Goal: Check status: Check status

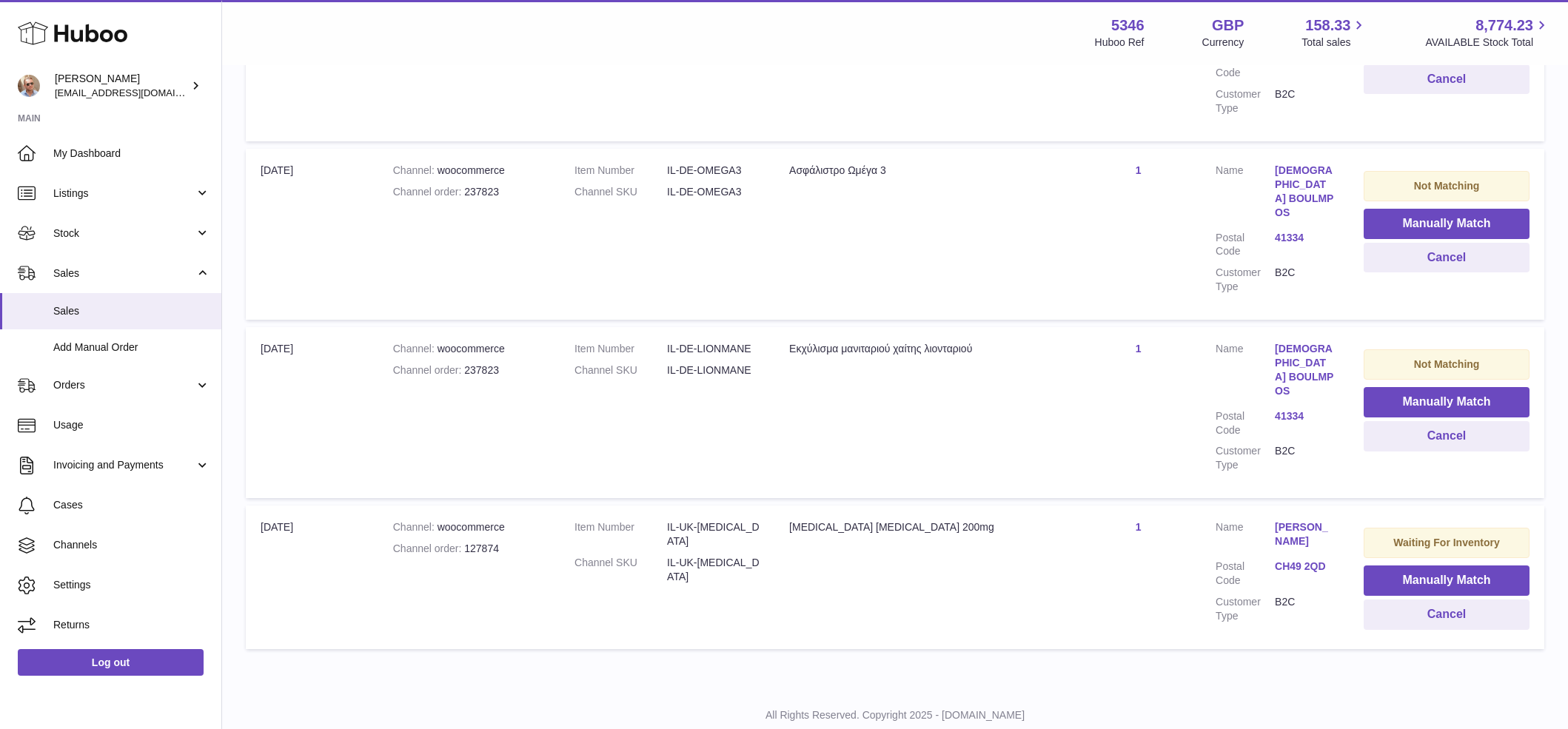
click at [851, 515] on td "Title CoQ10 Ubiquinone 200mg" at bounding box center [925, 577] width 302 height 143
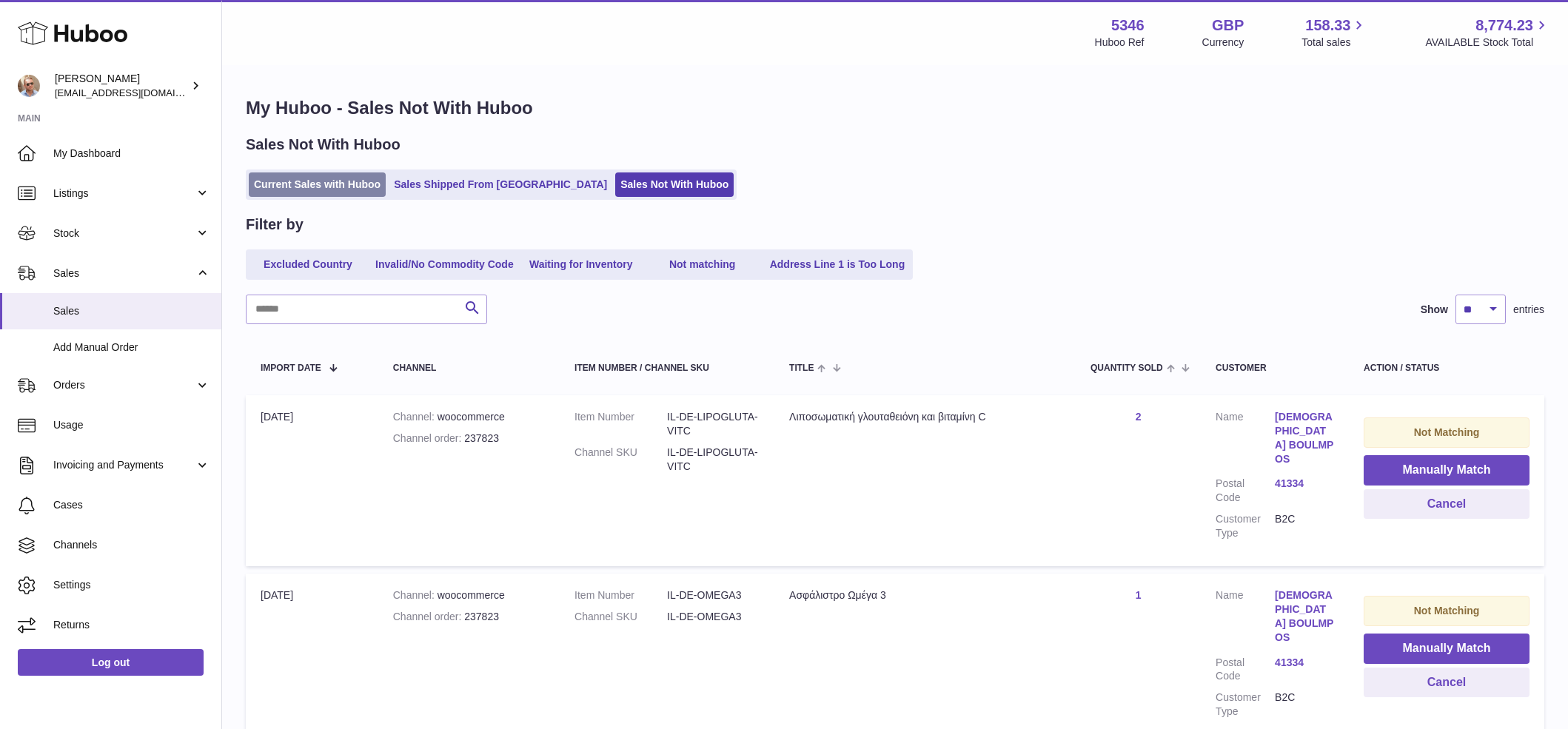
click at [313, 184] on link "Current Sales with Huboo" at bounding box center [317, 185] width 137 height 24
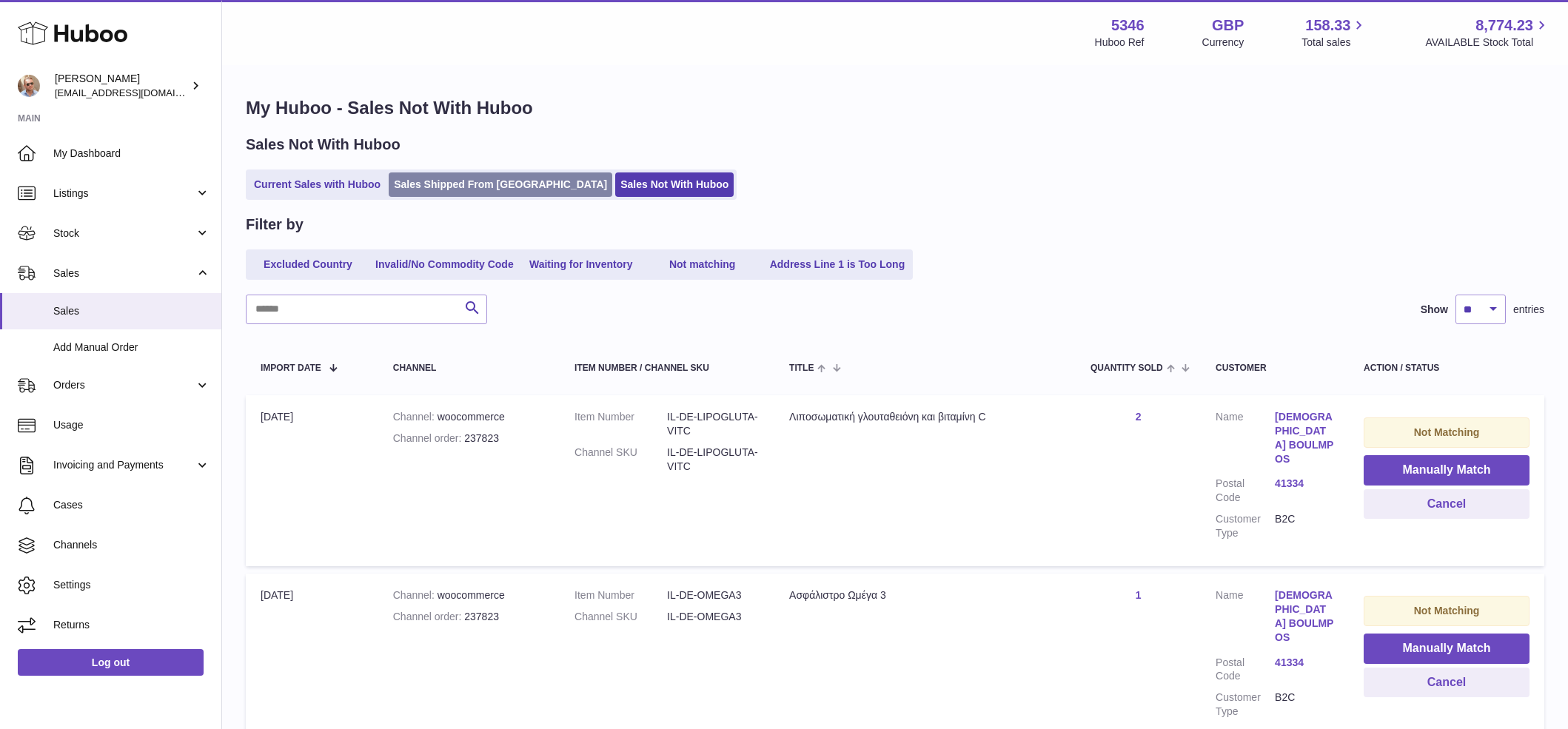
click at [454, 181] on link "Sales Shipped From [GEOGRAPHIC_DATA]" at bounding box center [500, 185] width 223 height 24
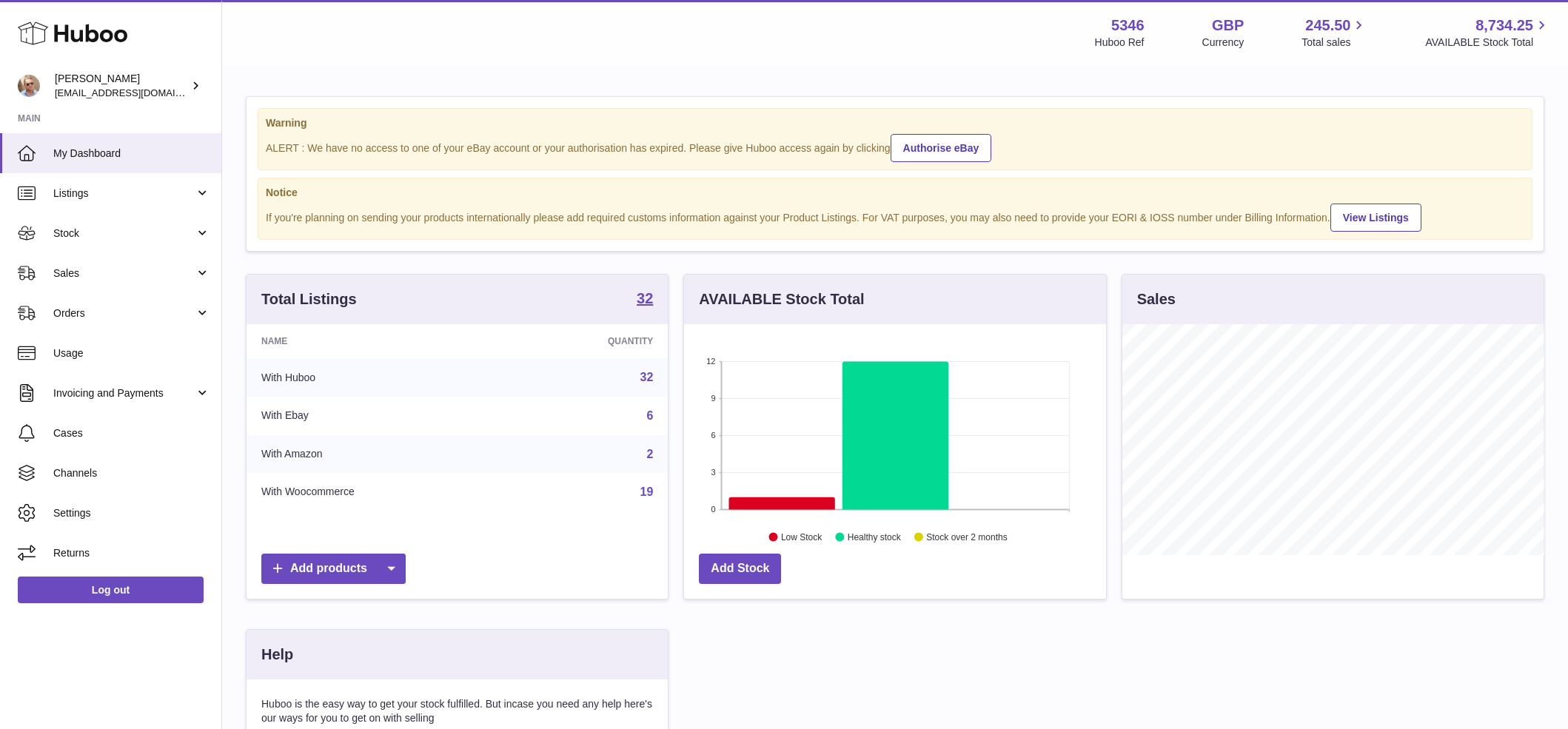
scroll to position [231, 422]
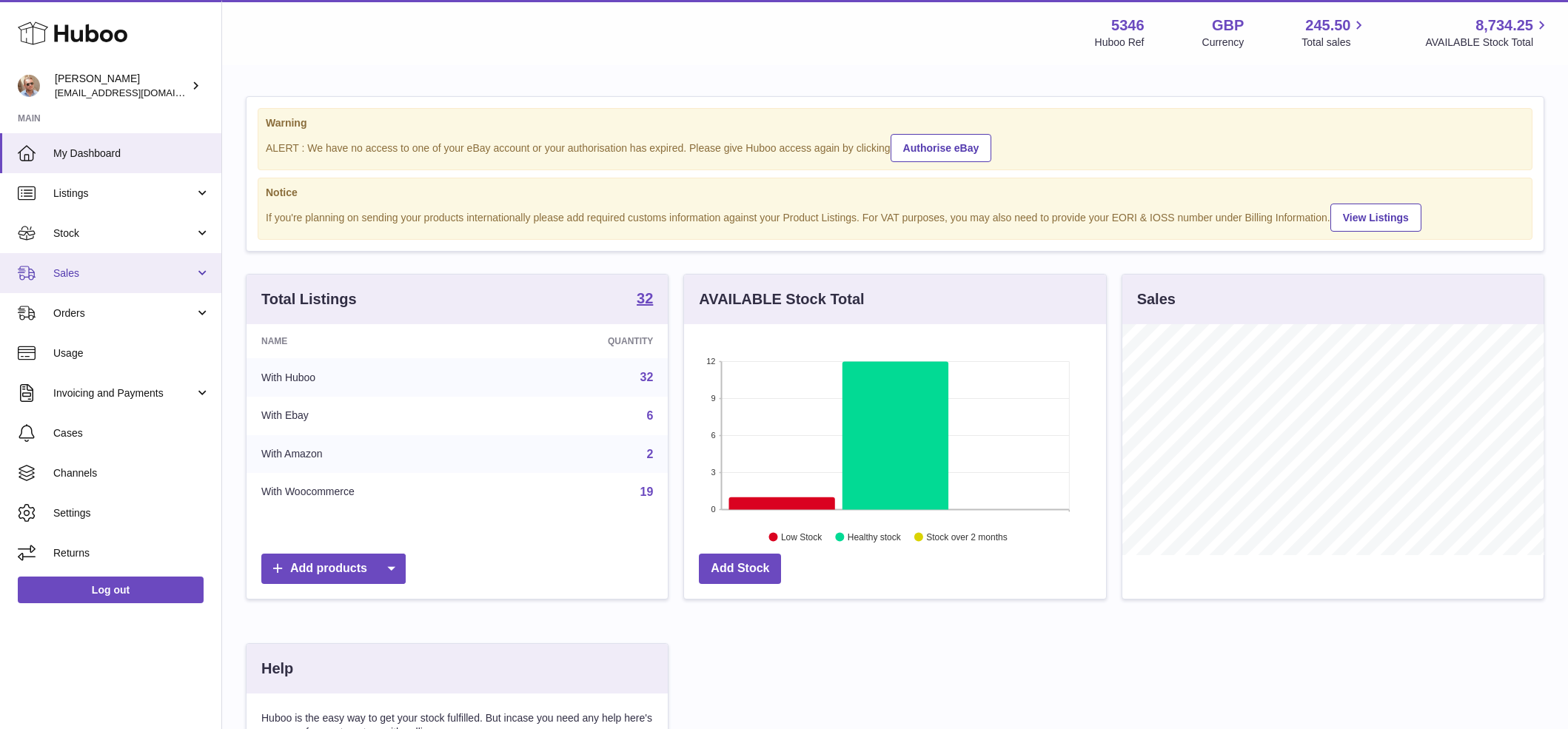
click at [84, 284] on link "Sales" at bounding box center [110, 273] width 222 height 40
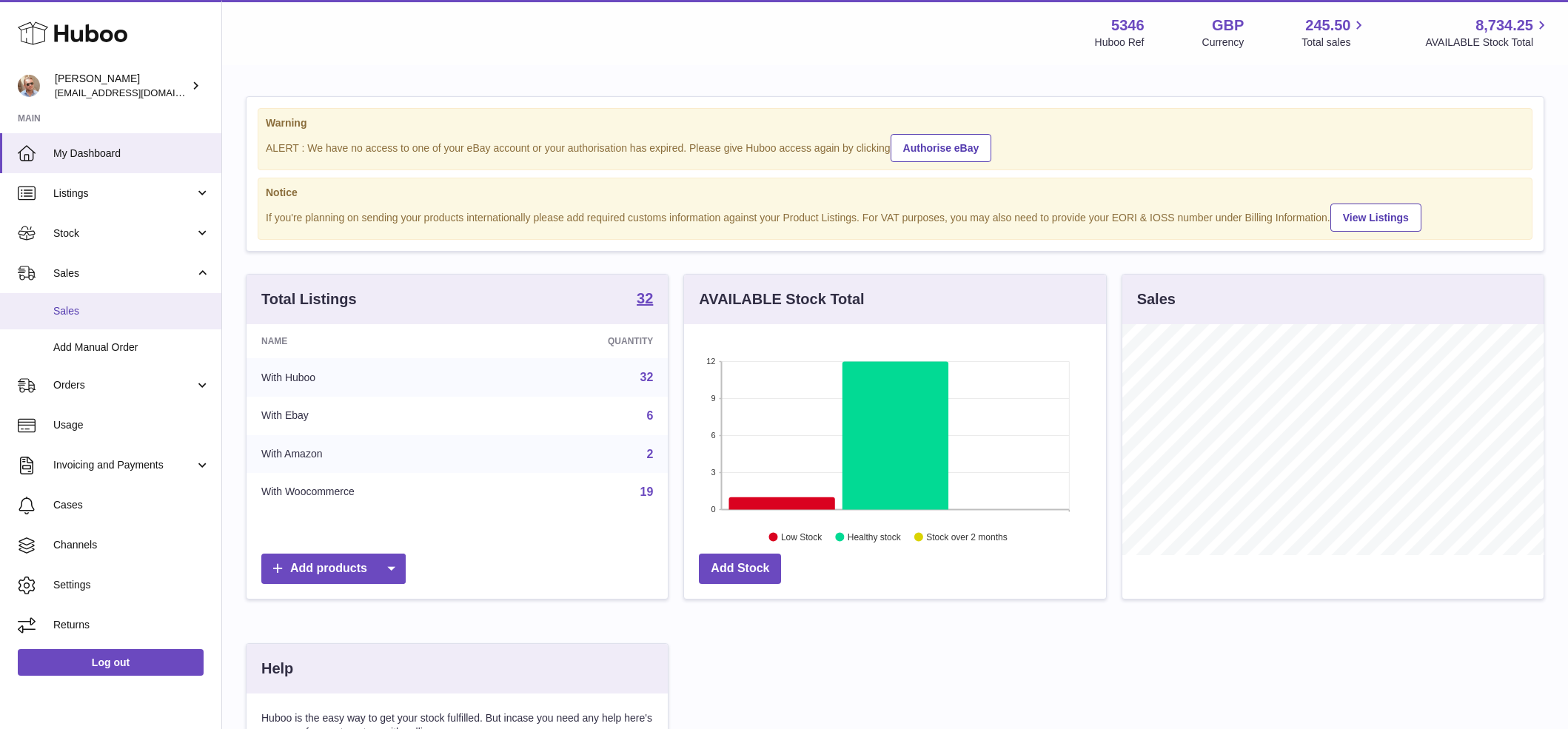
click at [94, 309] on span "Sales" at bounding box center [131, 311] width 157 height 14
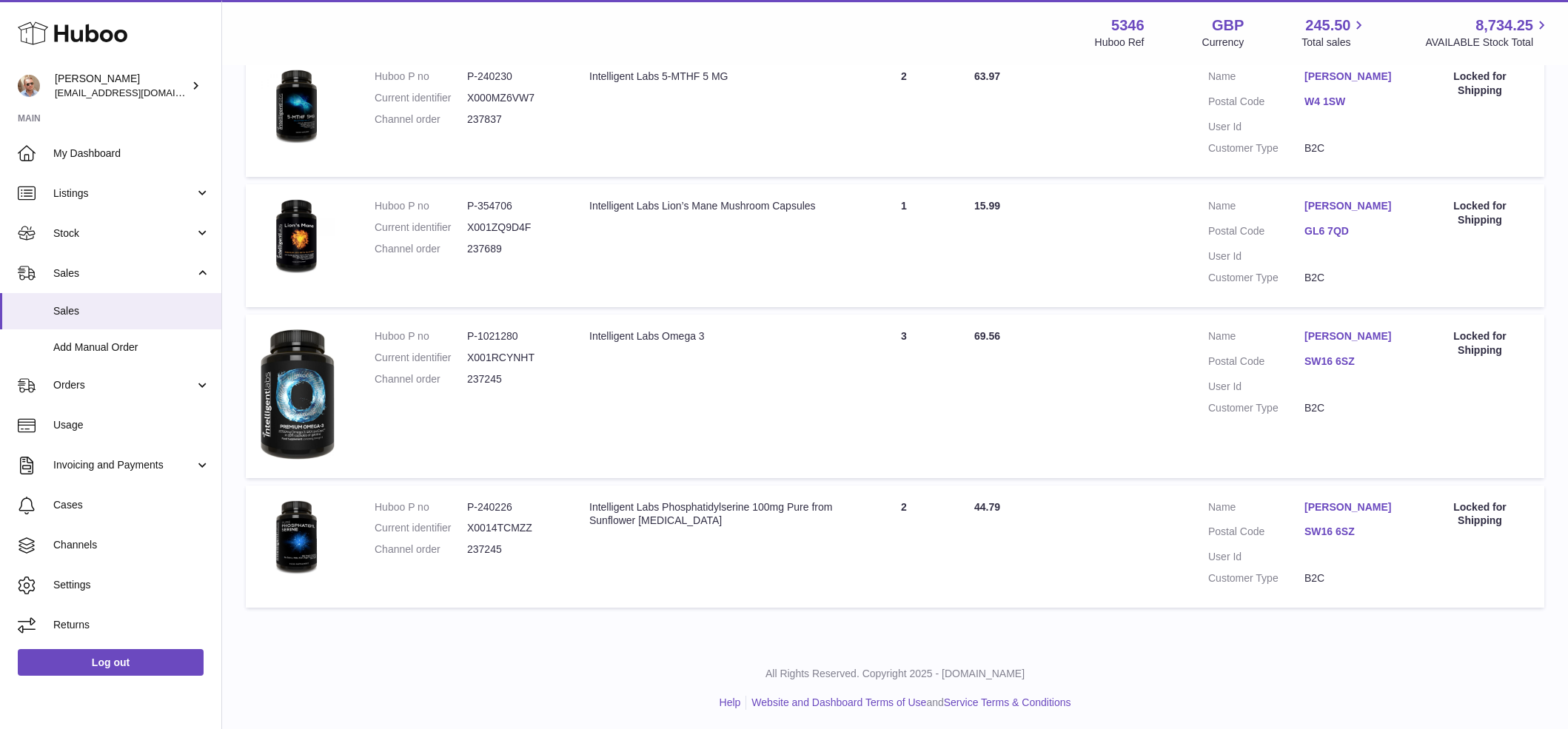
scroll to position [489, 0]
click at [1350, 501] on link "[PERSON_NAME]" at bounding box center [1352, 507] width 96 height 14
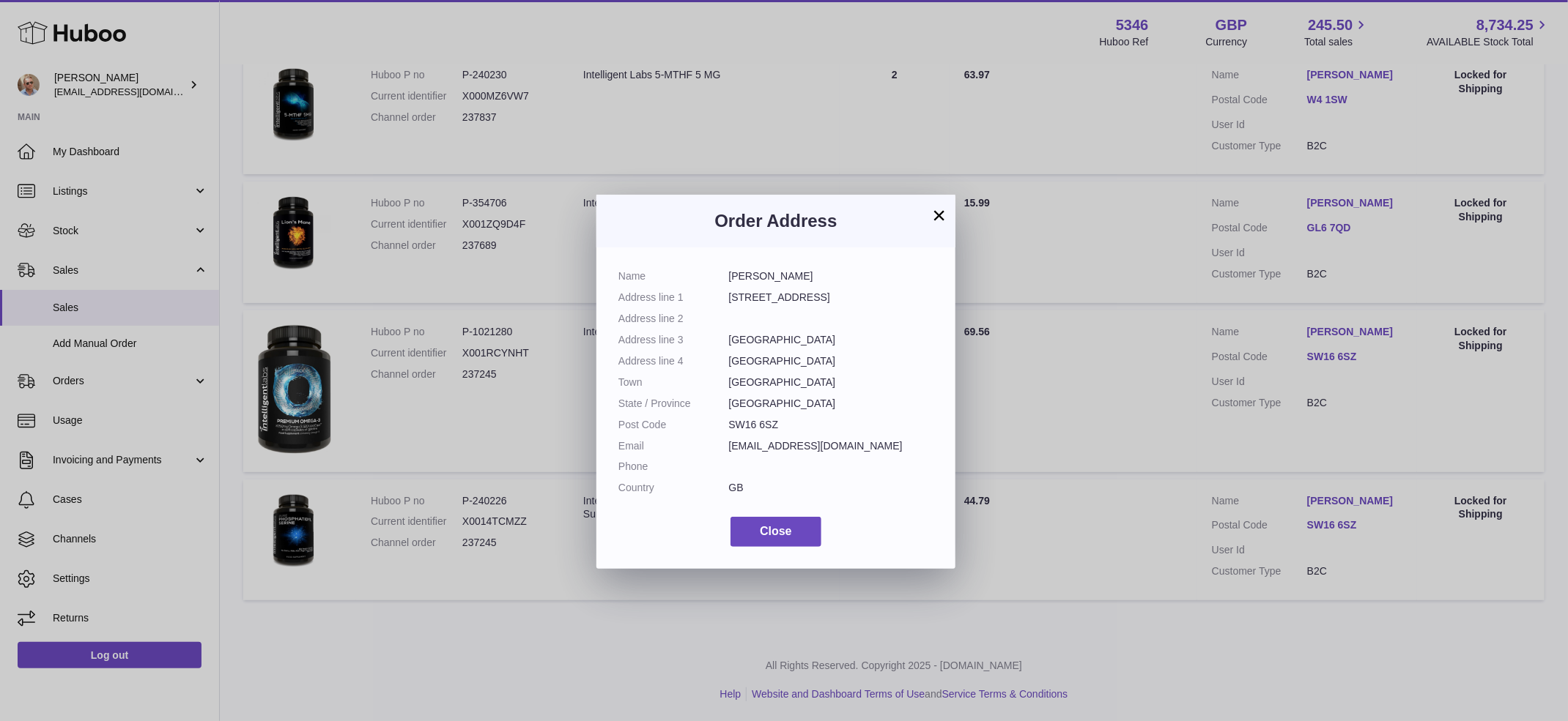
click at [942, 216] on button "×" at bounding box center [939, 215] width 18 height 18
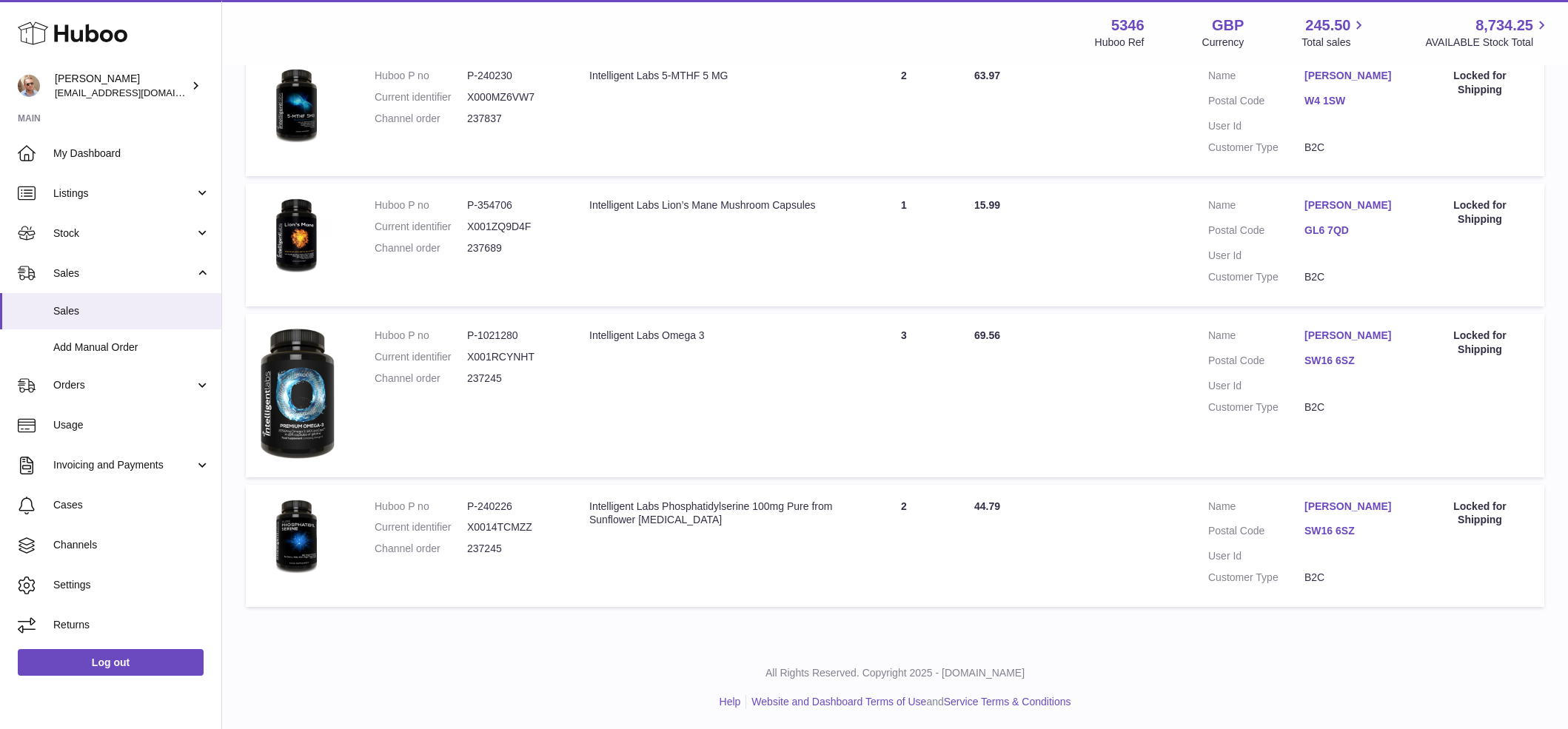
click at [1311, 508] on link "[PERSON_NAME]" at bounding box center [1352, 507] width 96 height 14
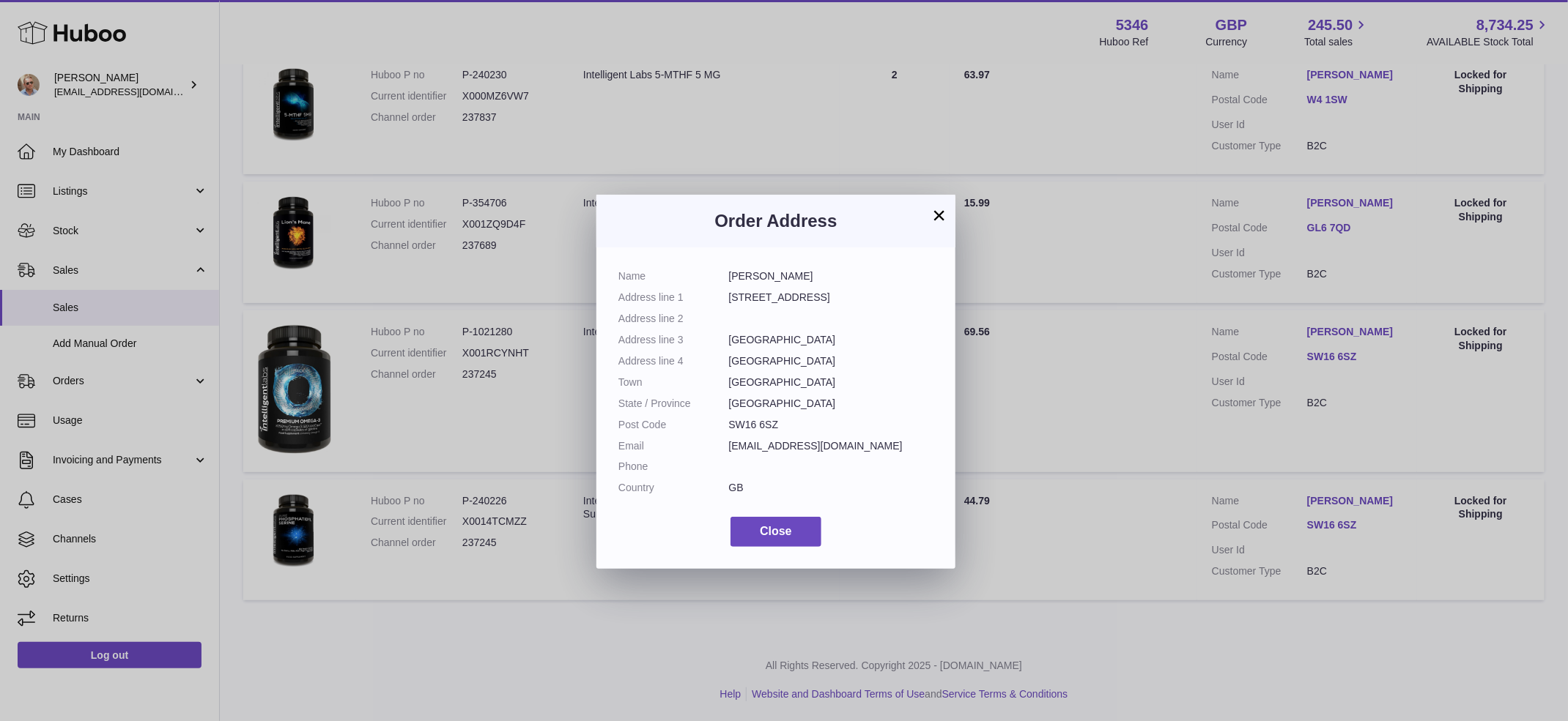
click at [941, 216] on button "×" at bounding box center [939, 215] width 18 height 18
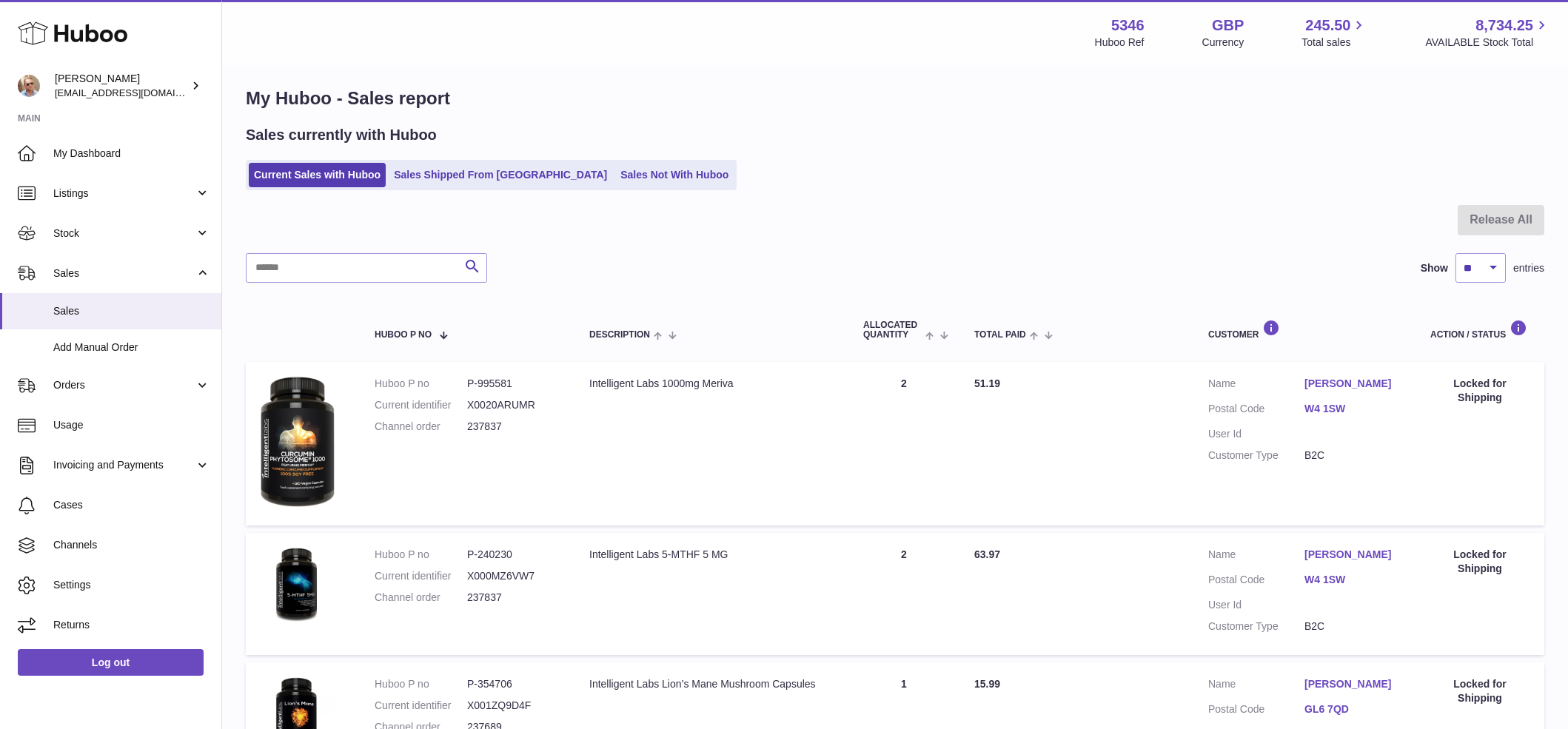
scroll to position [0, 0]
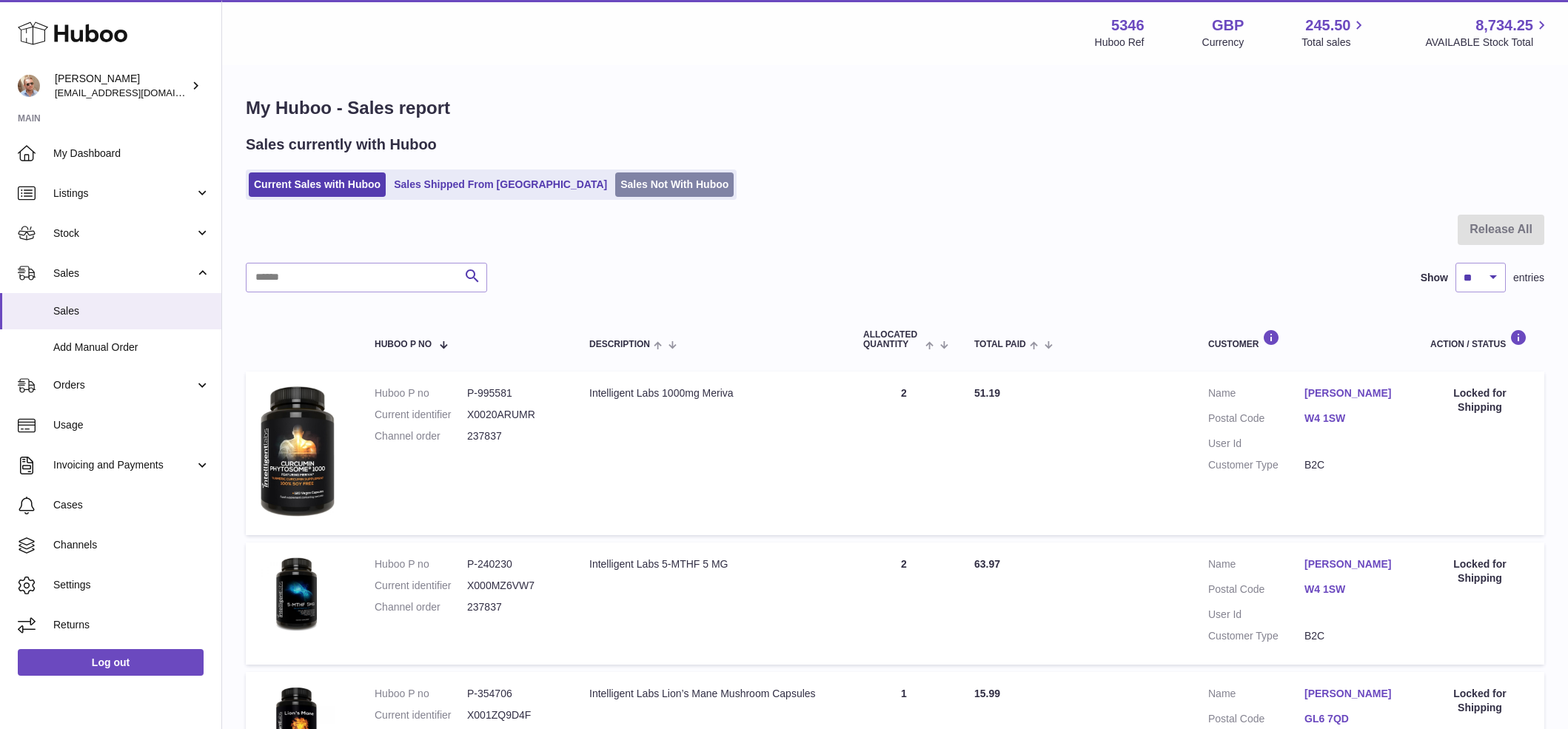
click at [615, 190] on link "Sales Not With Huboo" at bounding box center [674, 185] width 119 height 24
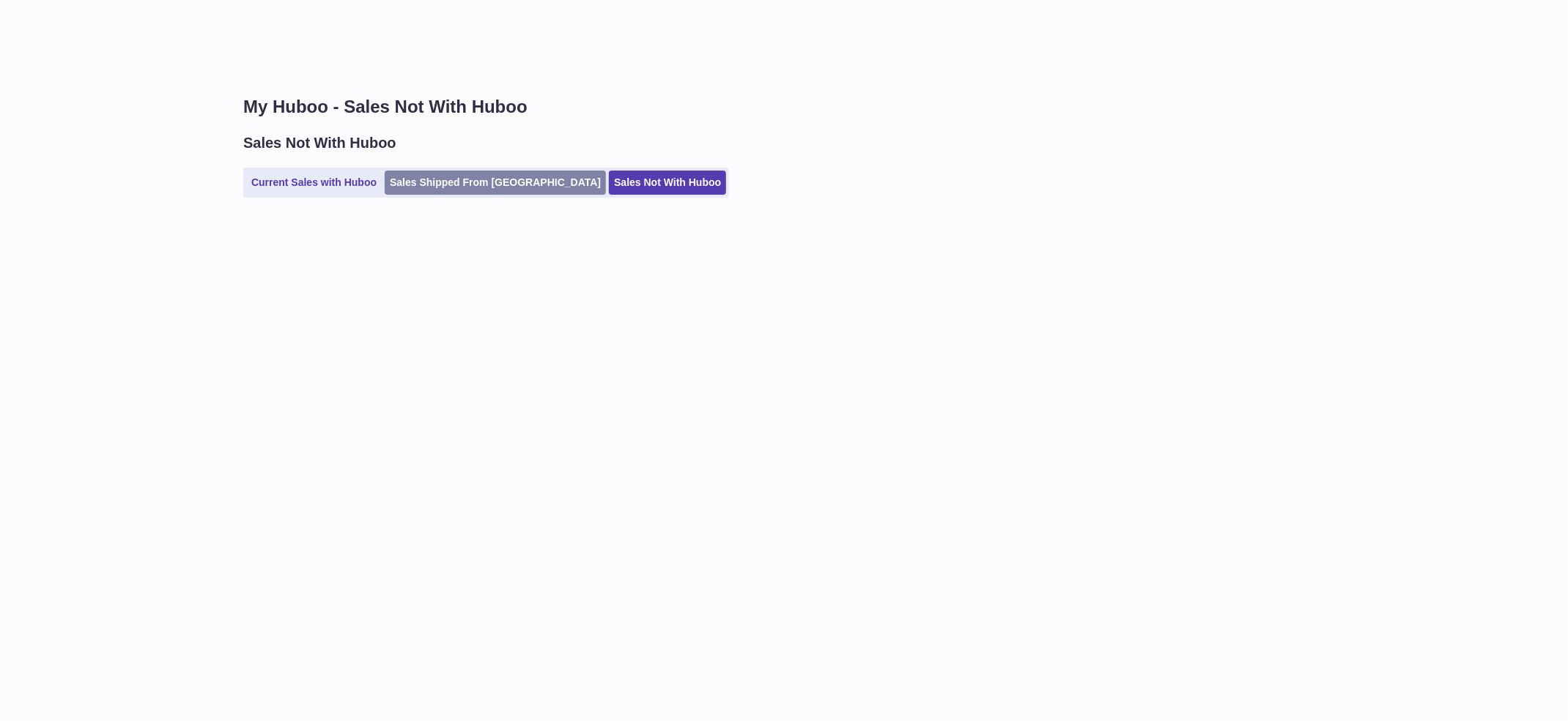
click at [453, 177] on link "Sales Shipped From [GEOGRAPHIC_DATA]" at bounding box center [495, 183] width 221 height 24
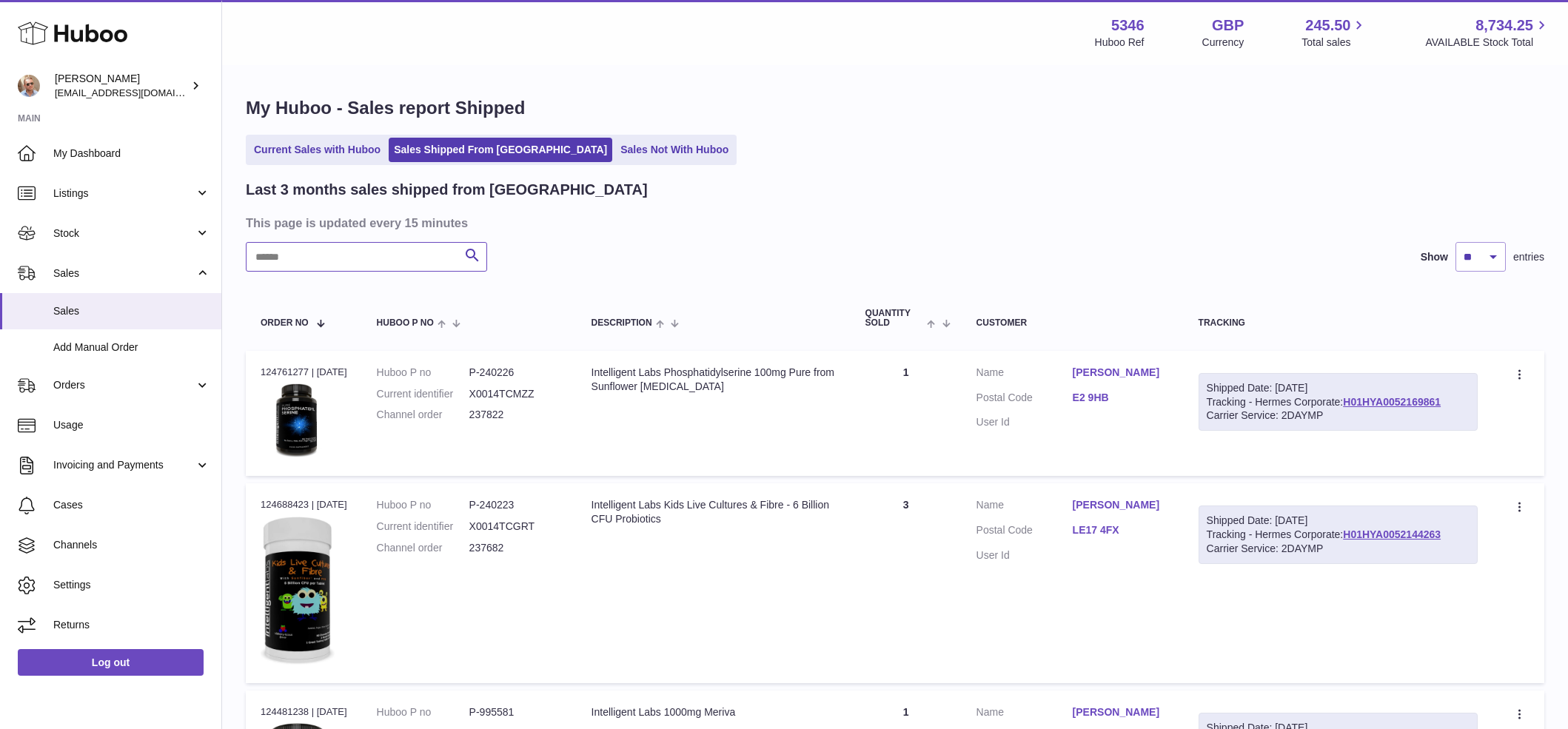
click at [389, 256] on input "text" at bounding box center [367, 256] width 241 height 29
paste input "**********"
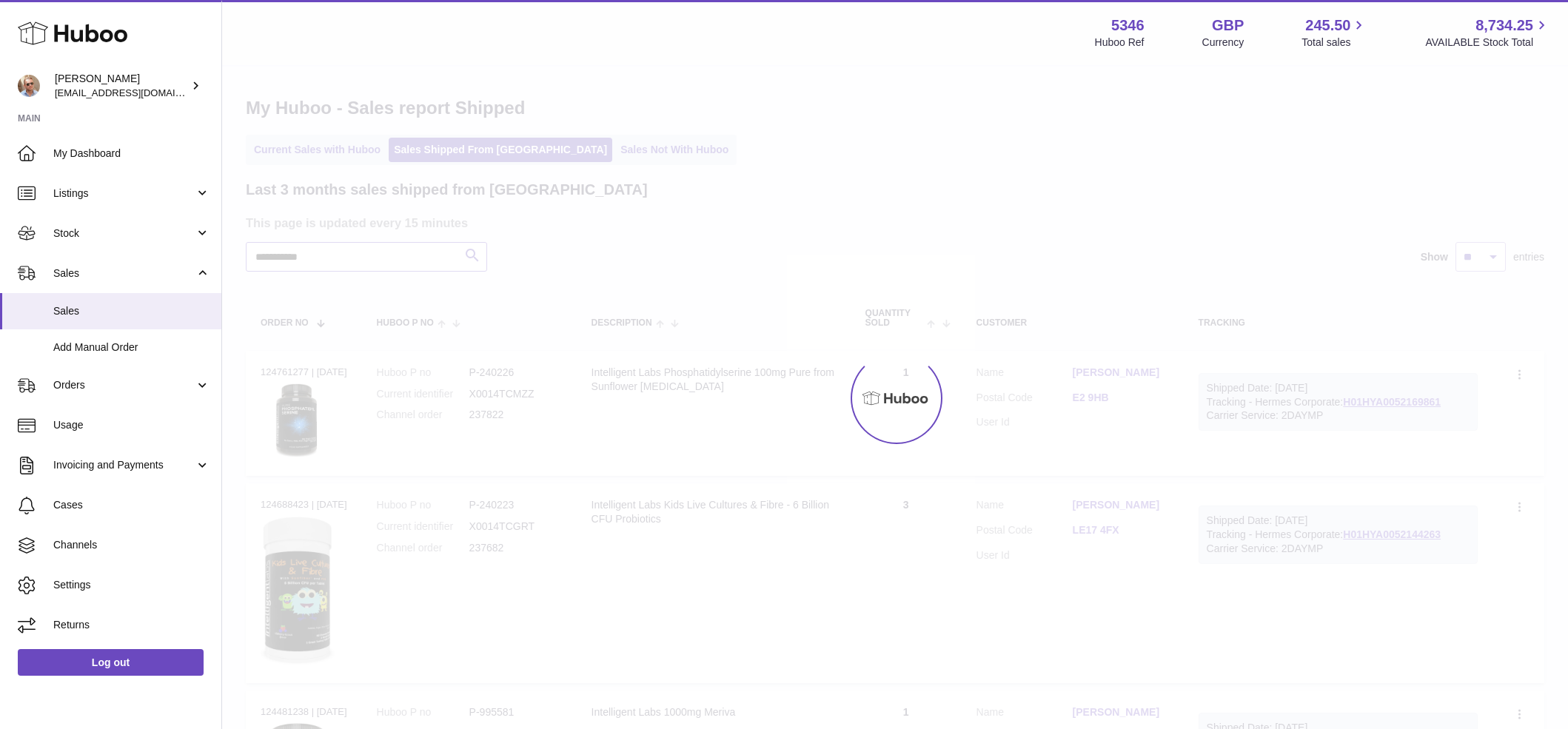
type input "**********"
click at [467, 265] on div at bounding box center [895, 398] width 1346 height 662
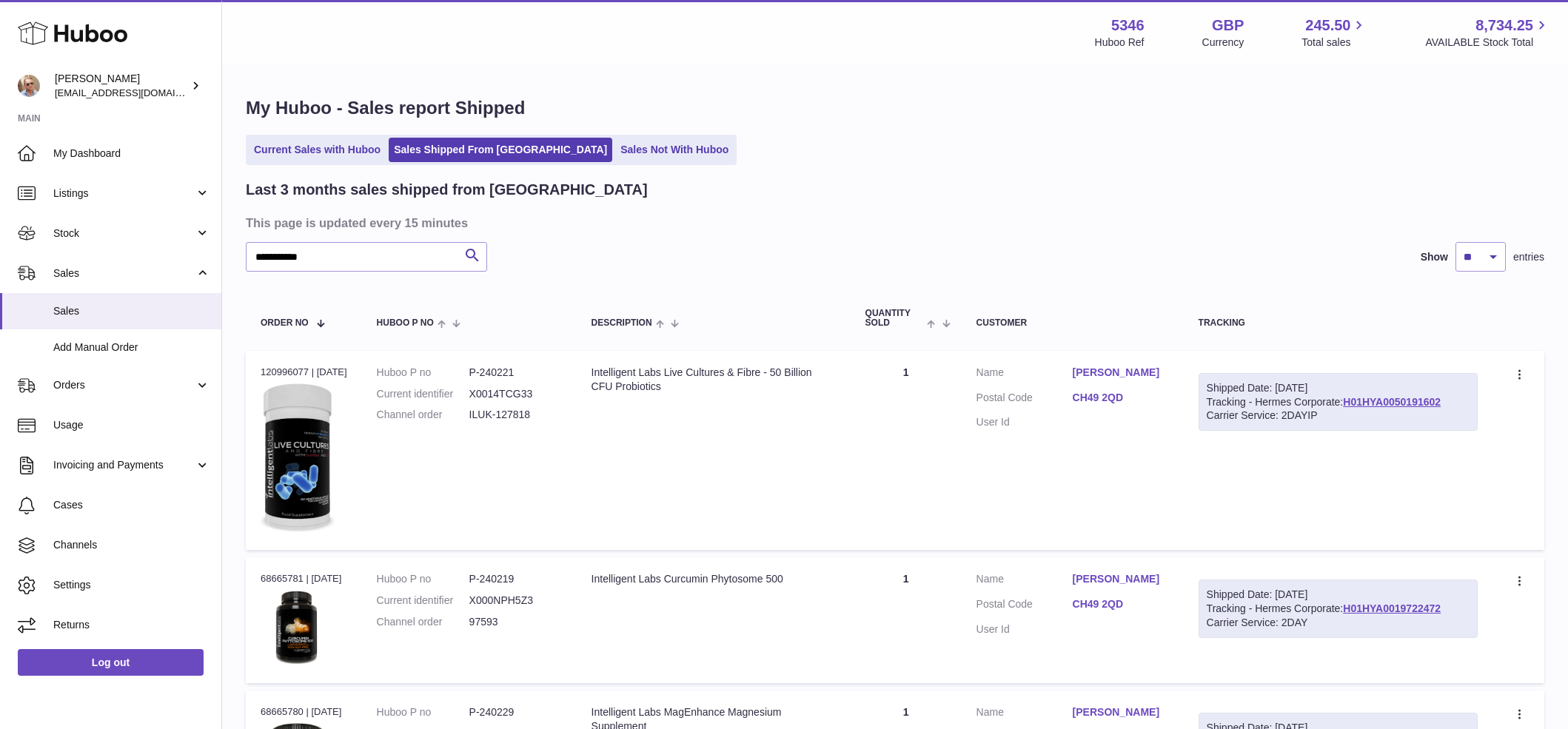
click at [1112, 374] on link "[PERSON_NAME]" at bounding box center [1121, 373] width 96 height 14
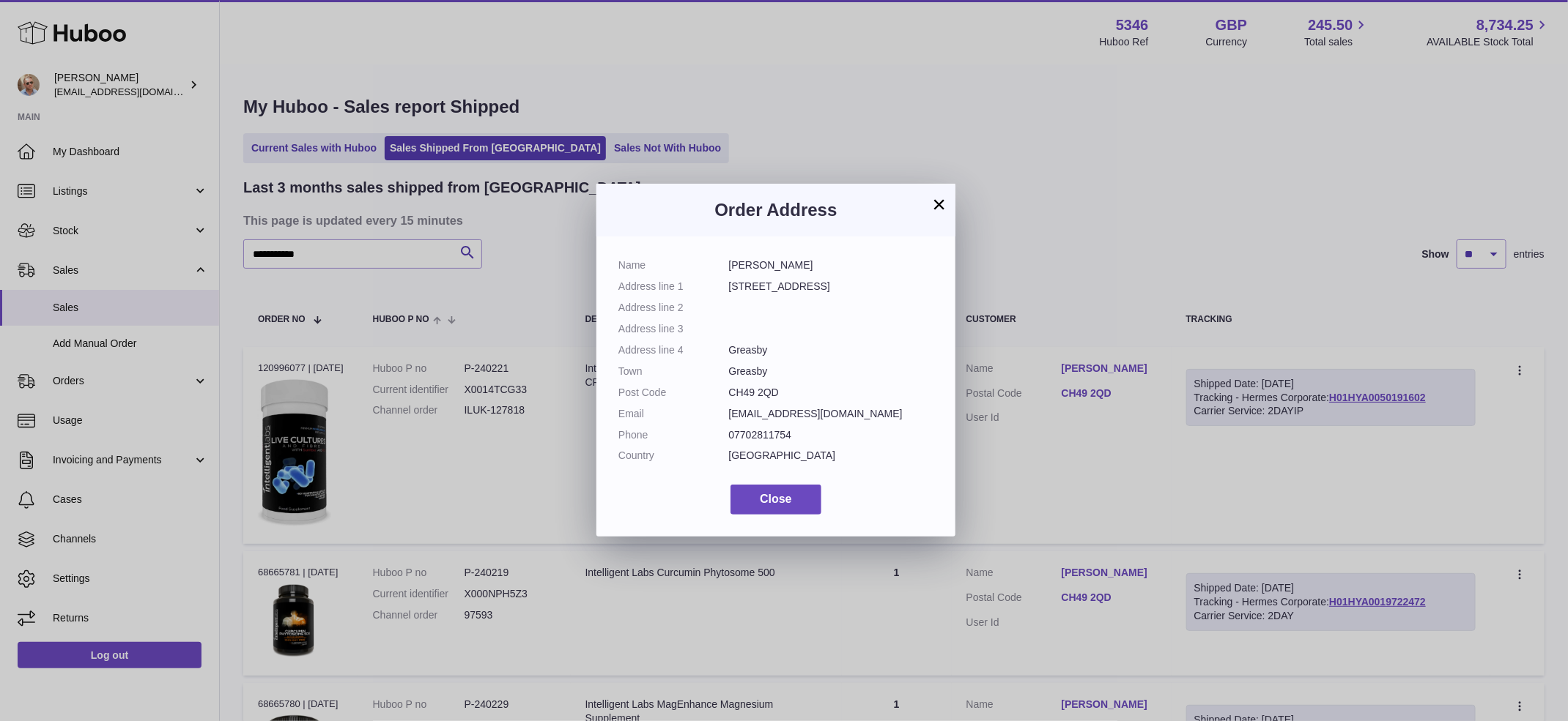
click at [942, 203] on button "×" at bounding box center [939, 204] width 18 height 18
